Goal: Information Seeking & Learning: Learn about a topic

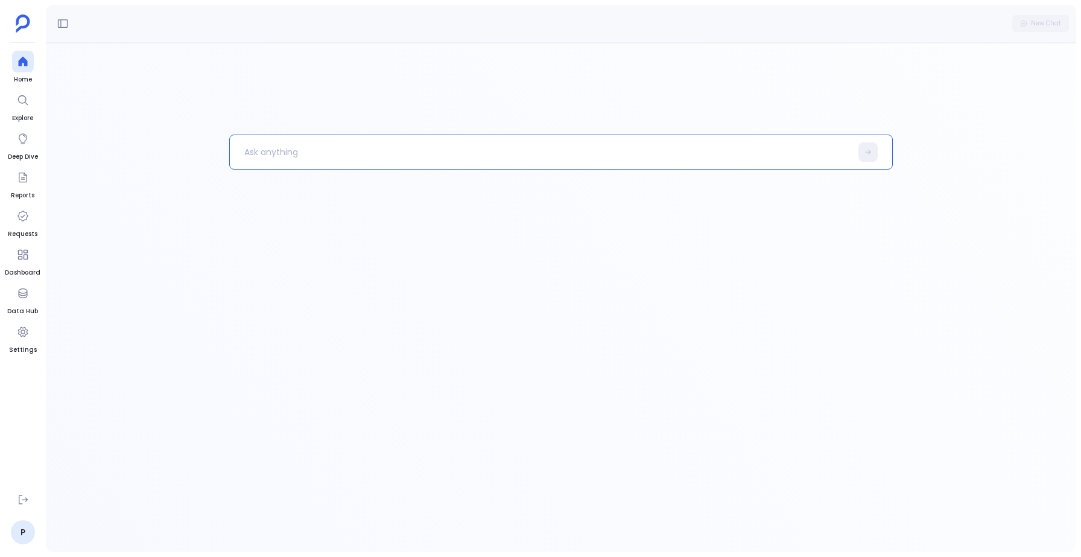
click at [375, 159] on p at bounding box center [540, 151] width 621 height 31
click at [23, 526] on link "P" at bounding box center [23, 532] width 24 height 24
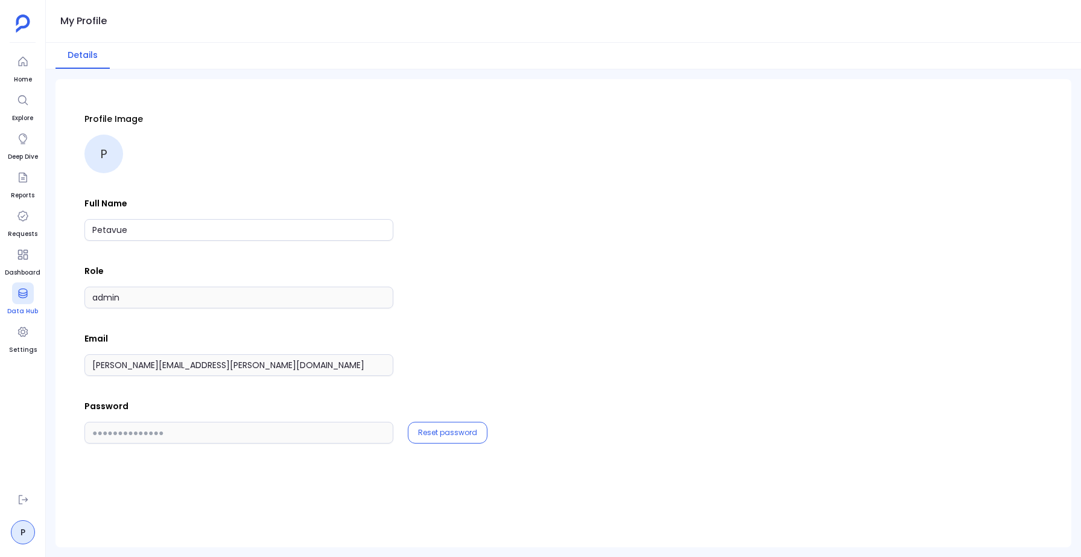
click at [28, 296] on icon at bounding box center [23, 293] width 12 height 12
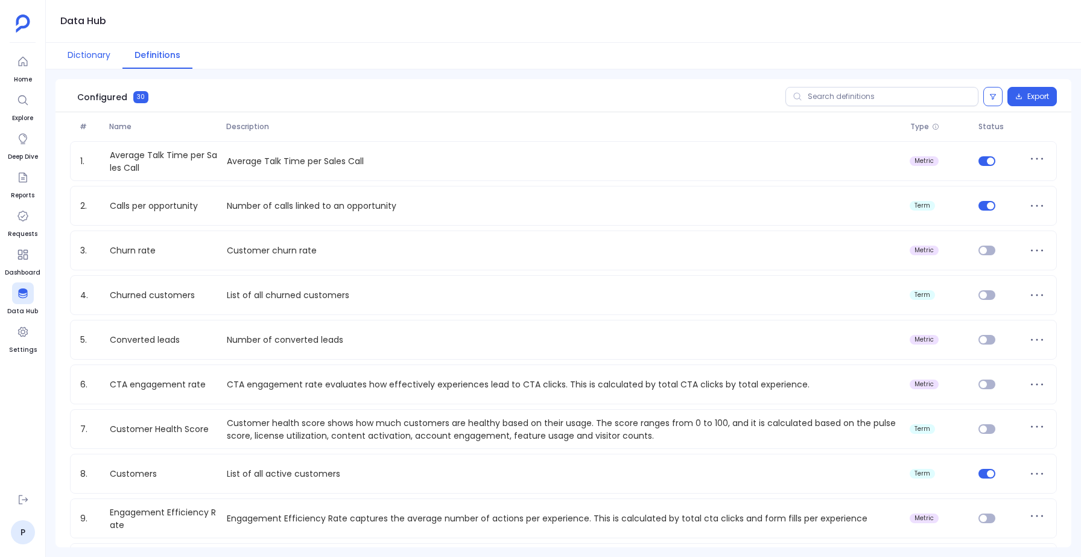
click at [70, 57] on button "Dictionary" at bounding box center [88, 56] width 67 height 26
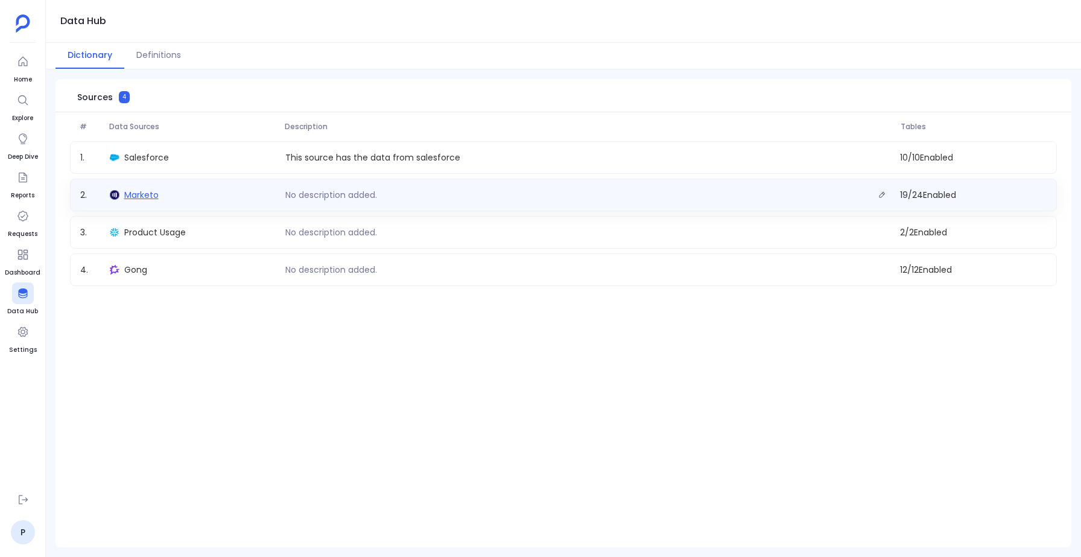
click at [152, 196] on span "Marketo" at bounding box center [141, 195] width 34 height 12
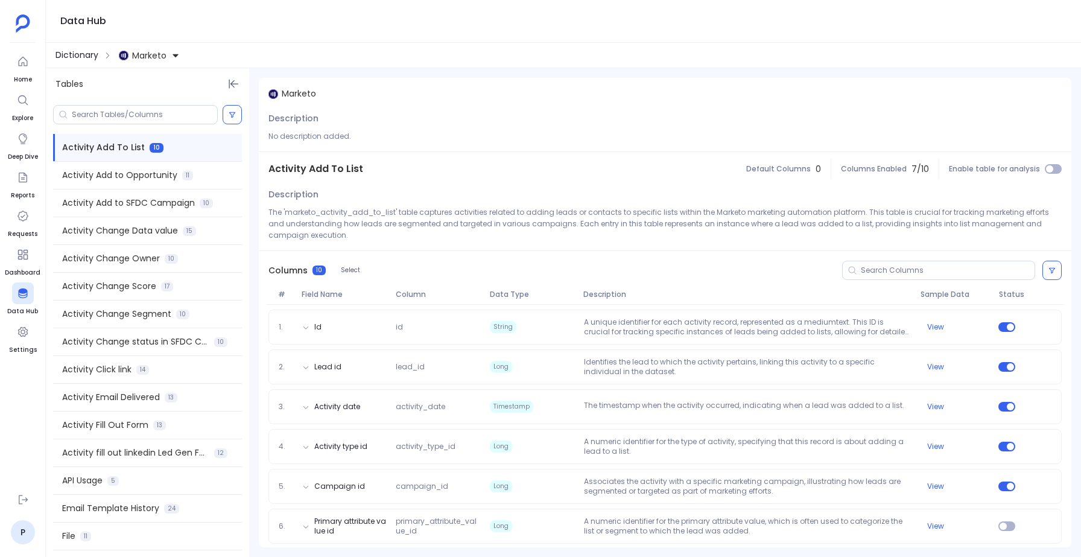
click at [63, 49] on span "Dictionary" at bounding box center [76, 55] width 43 height 13
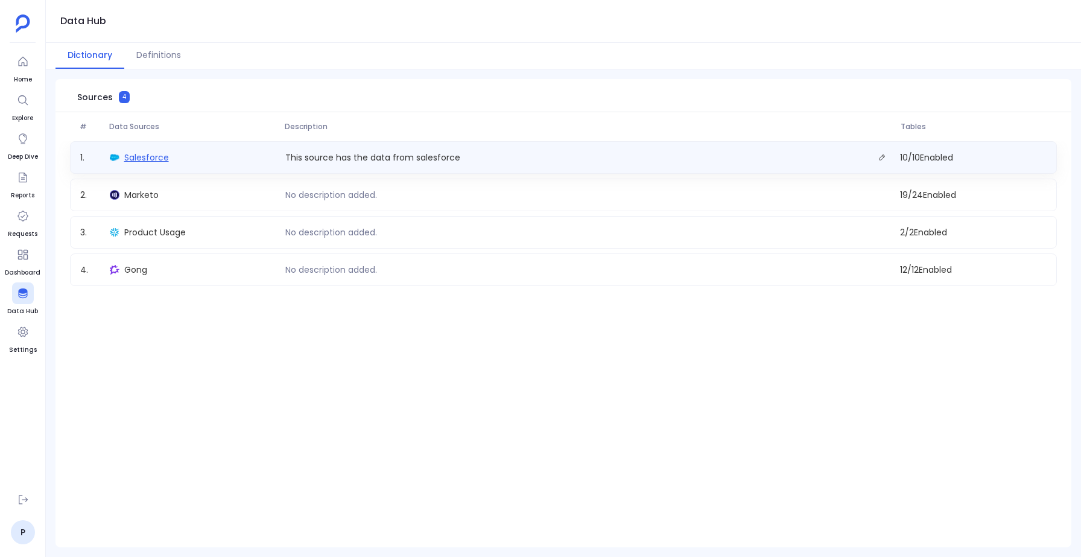
click at [127, 161] on span "Salesforce" at bounding box center [146, 157] width 45 height 12
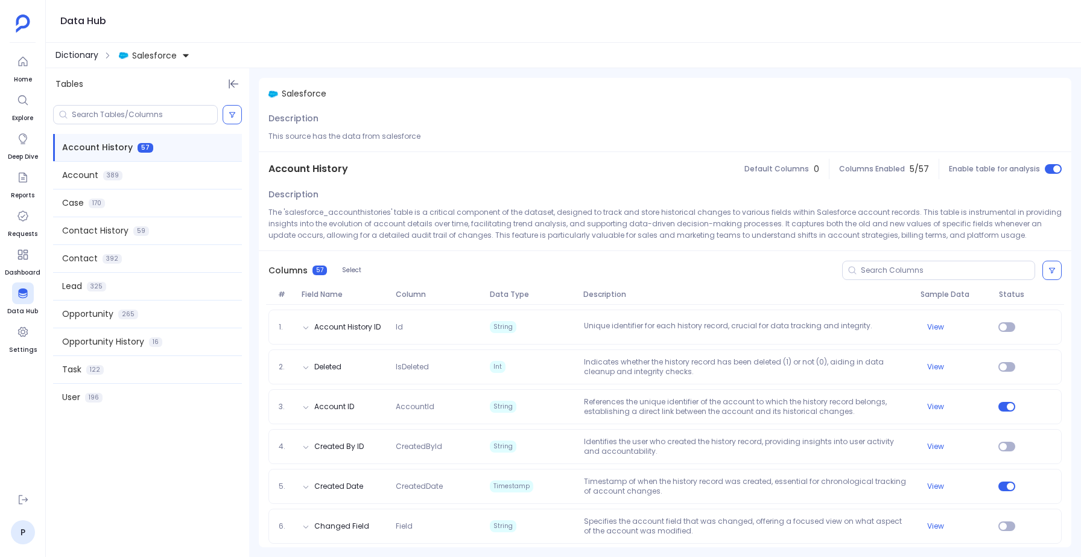
click at [62, 55] on span "Dictionary" at bounding box center [76, 55] width 43 height 13
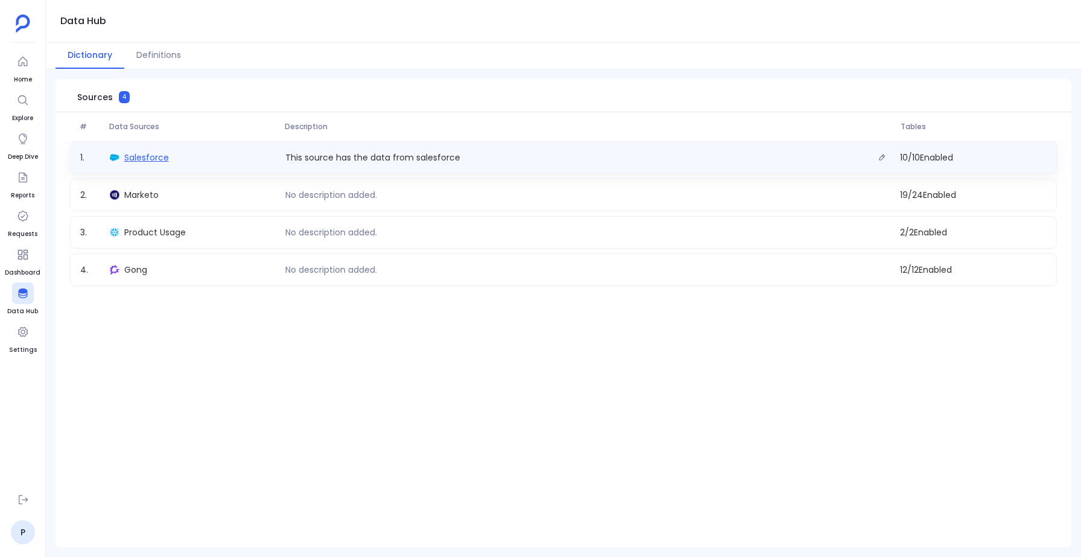
click at [132, 160] on span "Salesforce" at bounding box center [146, 157] width 45 height 12
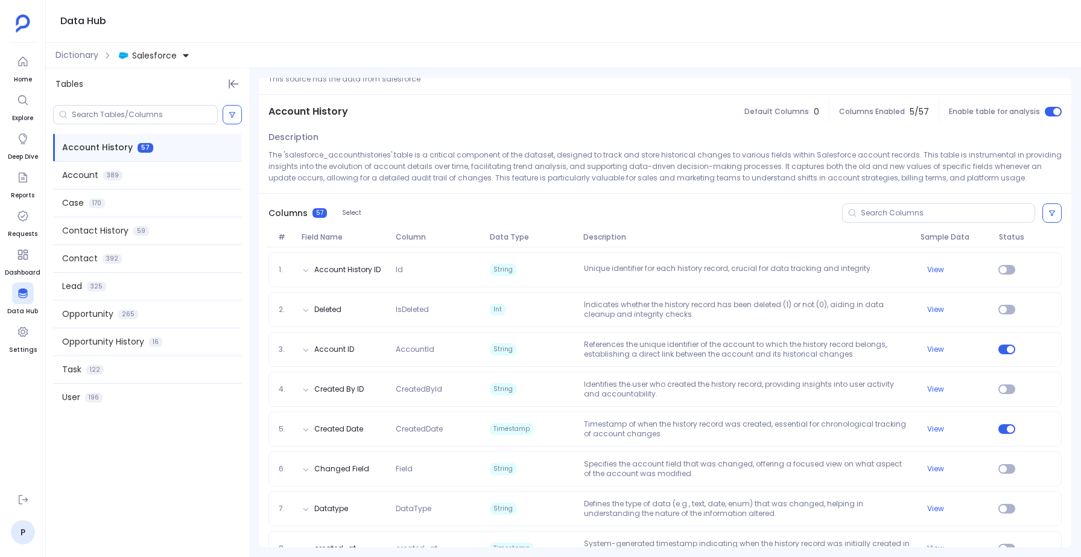
scroll to position [60, 0]
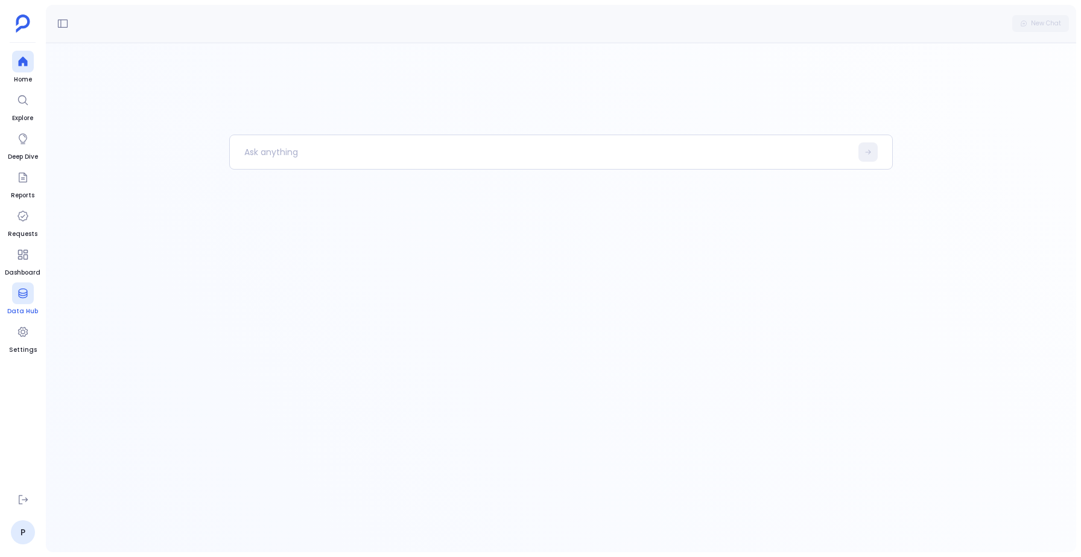
click at [25, 295] on icon at bounding box center [22, 293] width 9 height 10
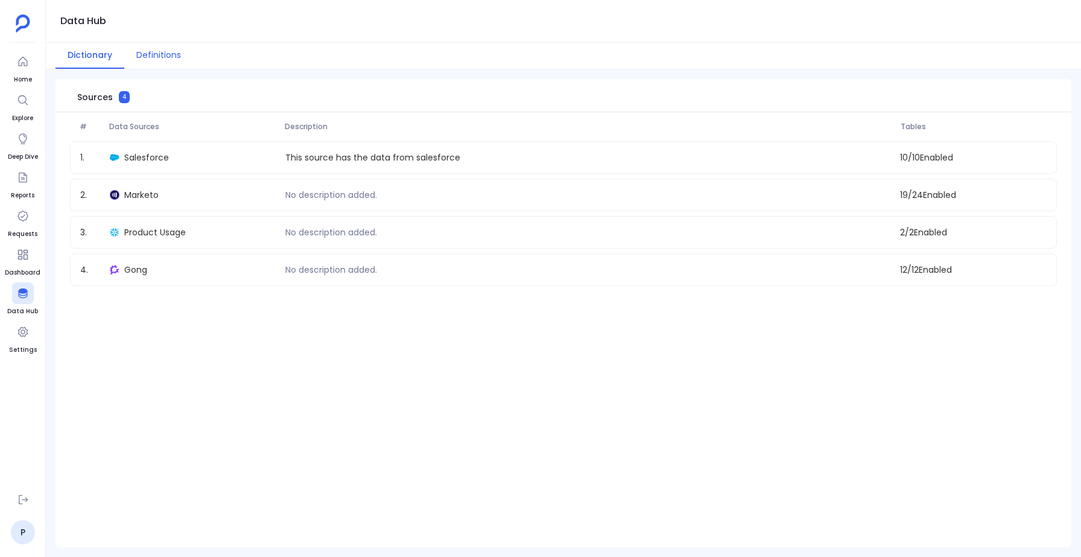
click at [145, 60] on button "Definitions" at bounding box center [158, 56] width 69 height 26
